Goal: Information Seeking & Learning: Learn about a topic

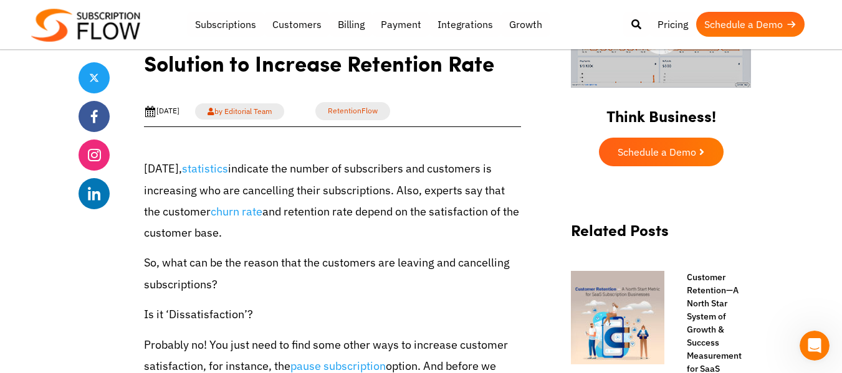
scroll to position [388, 0]
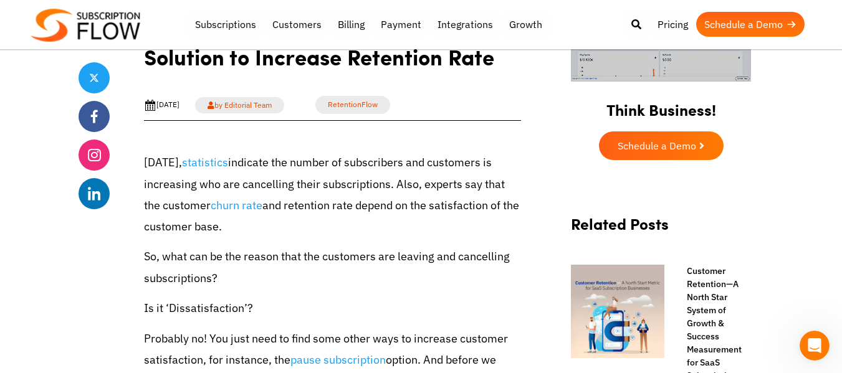
drag, startPoint x: 239, startPoint y: 228, endPoint x: 144, endPoint y: 167, distance: 112.9
click at [144, 167] on p "Today, statistics indicate the number of subscribers and customers is increasin…" at bounding box center [332, 194] width 377 height 85
copy p "Today, statistics indicate the number of subscribers and customers is increasin…"
click at [412, 272] on p "So, what can be the reason that the customers are leaving and cancelling subscr…" at bounding box center [332, 267] width 377 height 42
click at [203, 161] on link "statistics" at bounding box center [205, 162] width 46 height 15
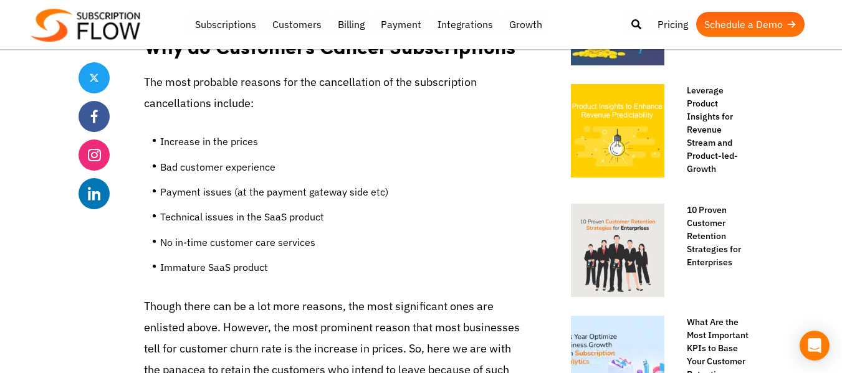
scroll to position [886, 0]
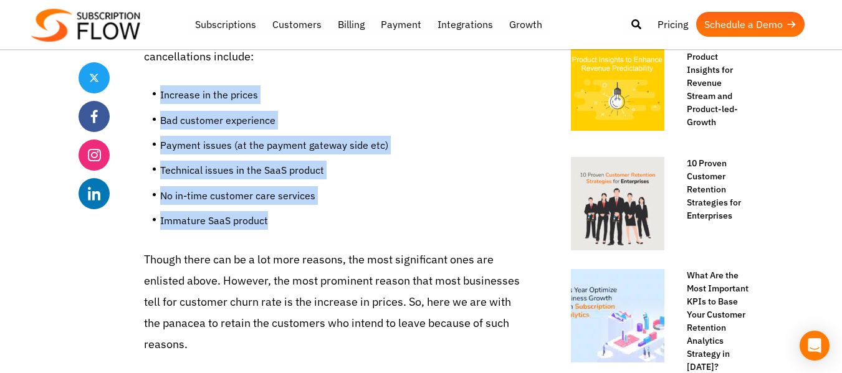
drag, startPoint x: 297, startPoint y: 219, endPoint x: 132, endPoint y: 90, distance: 209.2
copy ul "Increase in the prices Bad customer experience Payment issues (at the payment g…"
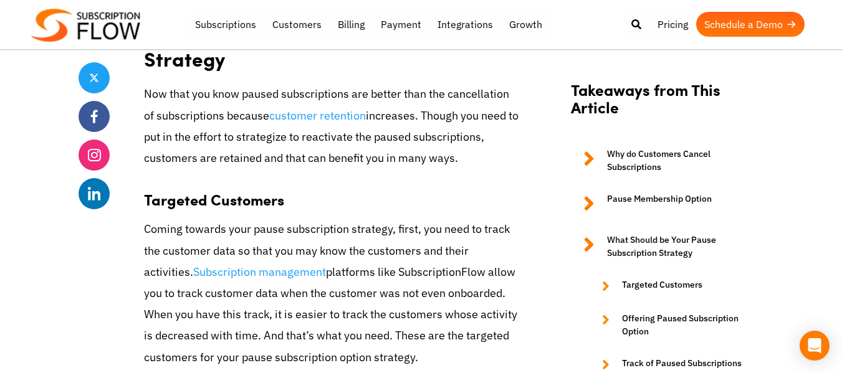
scroll to position [2133, 0]
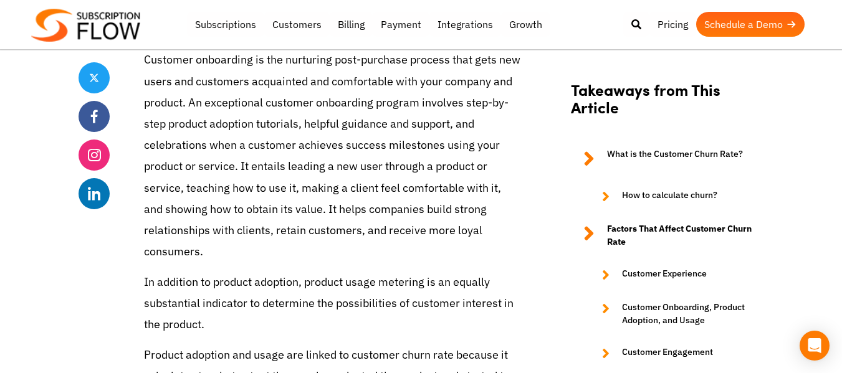
scroll to position [2182, 0]
